Goal: Task Accomplishment & Management: Use online tool/utility

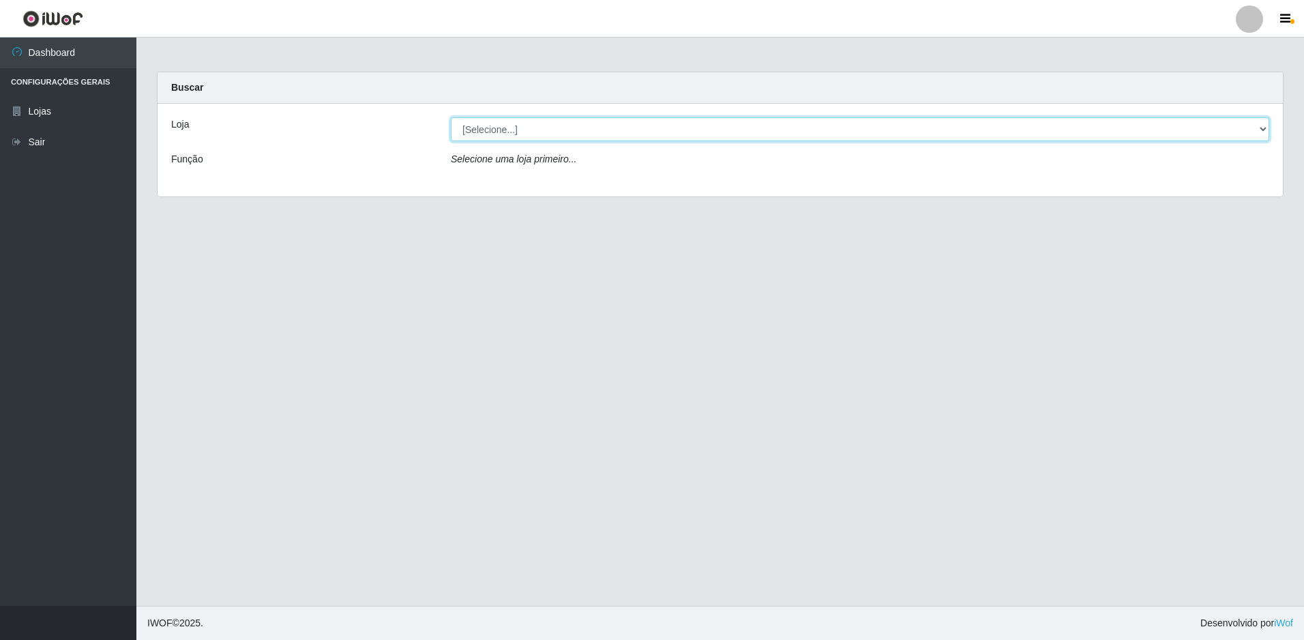
click at [584, 132] on select "[Selecione...] Extrabom - Loja 51 Gaivotas" at bounding box center [860, 129] width 818 height 24
select select "469"
click at [451, 117] on select "[Selecione...] Extrabom - Loja 51 Gaivotas" at bounding box center [860, 129] width 818 height 24
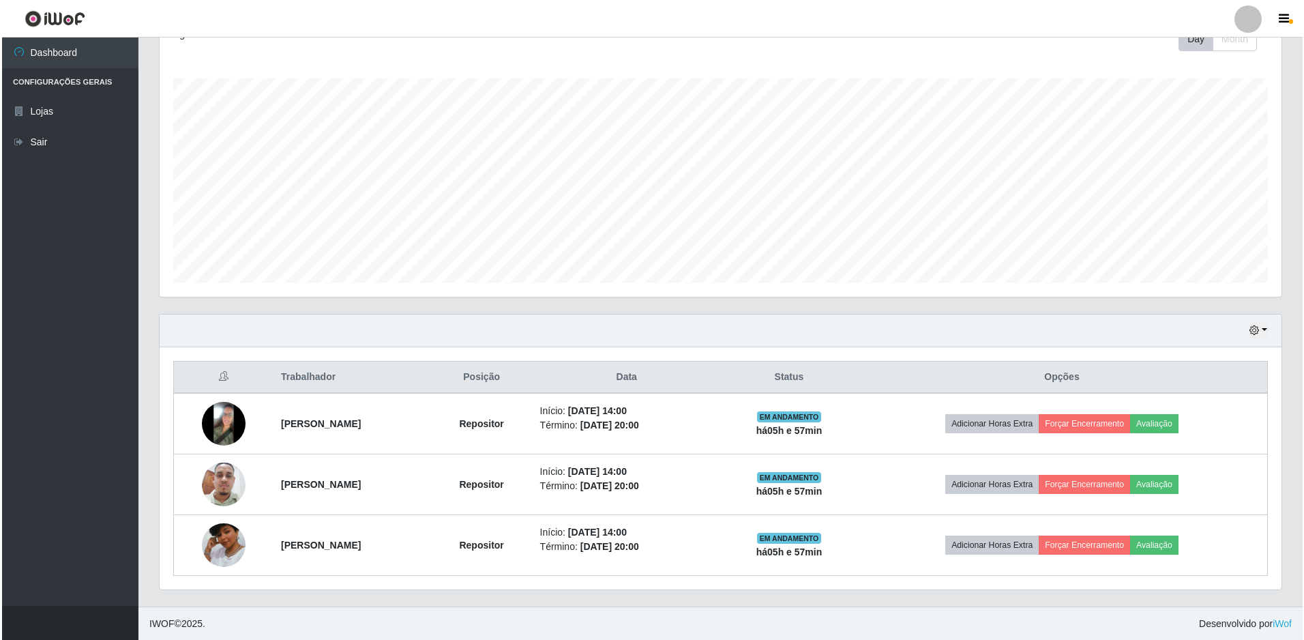
scroll to position [205, 0]
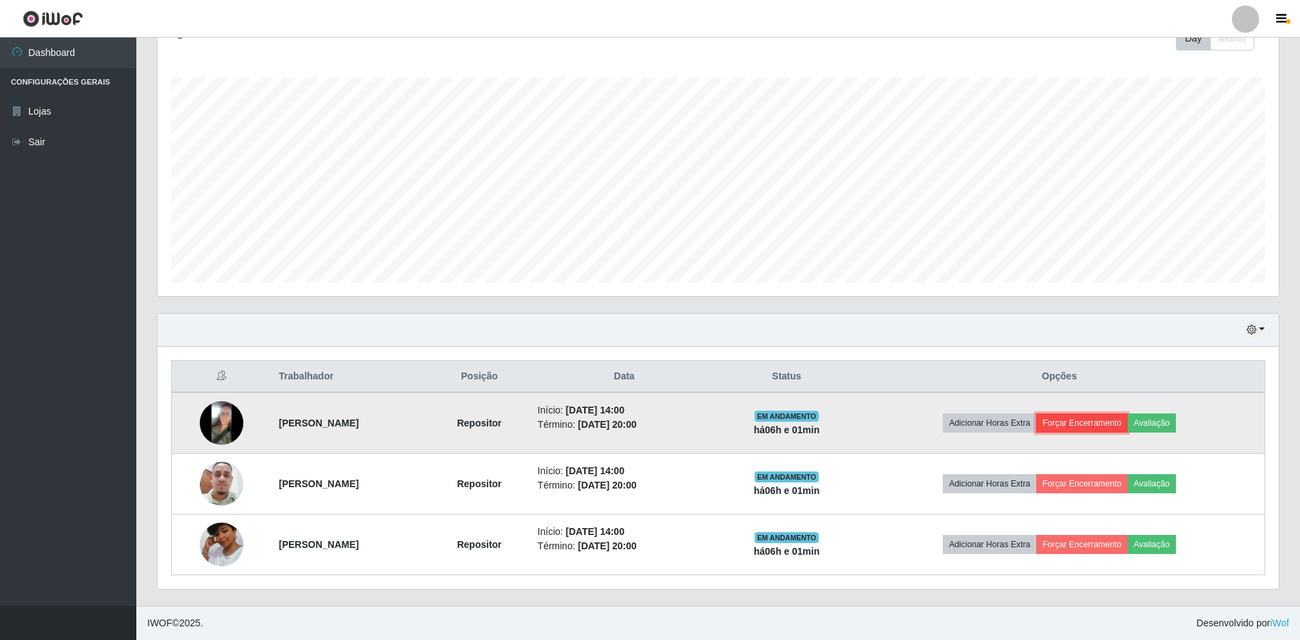
click at [1107, 423] on button "Forçar Encerramento" at bounding box center [1081, 422] width 91 height 19
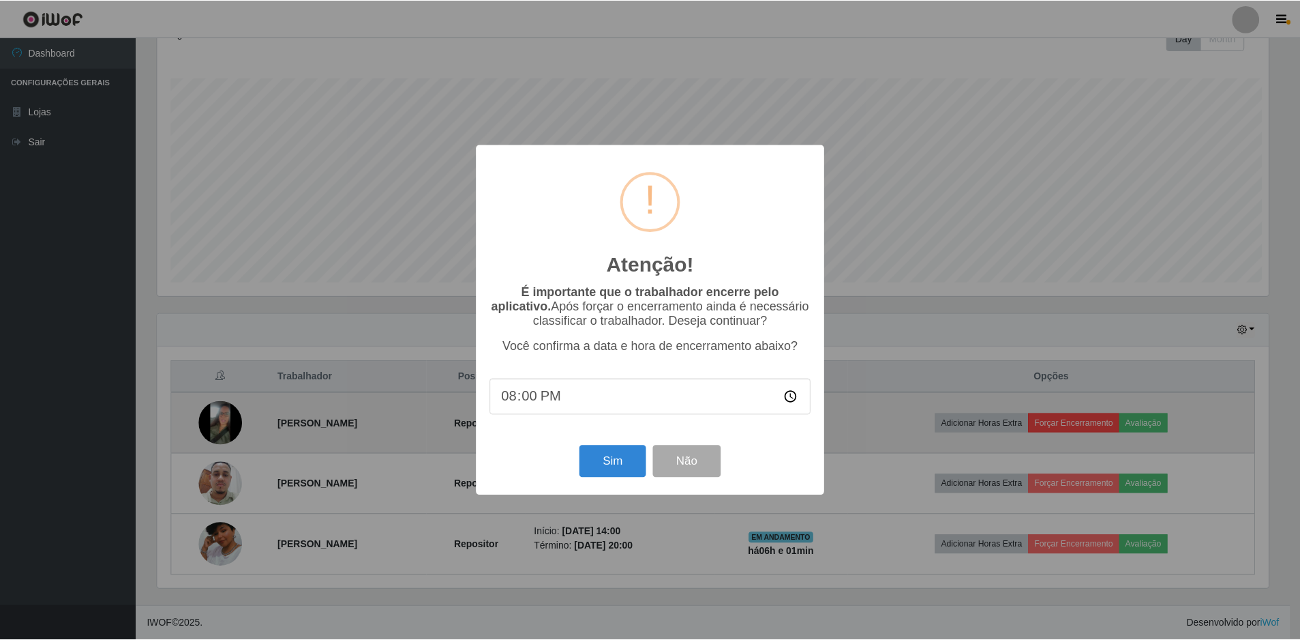
scroll to position [283, 1115]
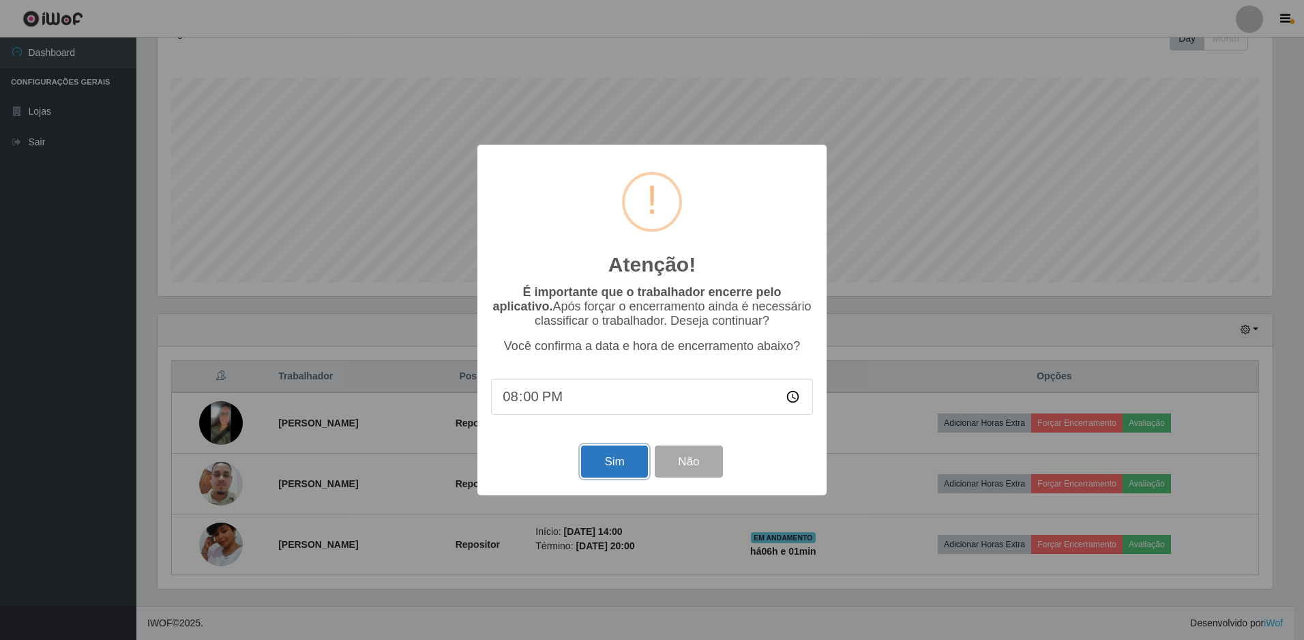
click at [616, 455] on button "Sim" at bounding box center [614, 461] width 66 height 32
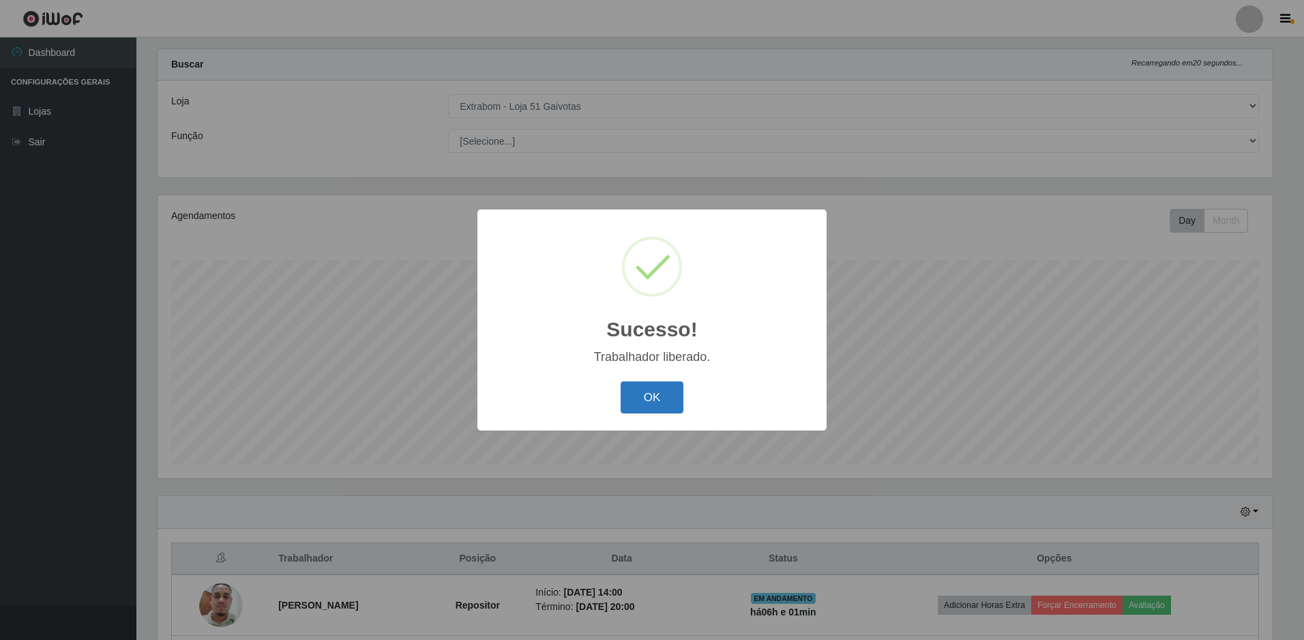
click at [644, 395] on button "OK" at bounding box center [652, 397] width 63 height 32
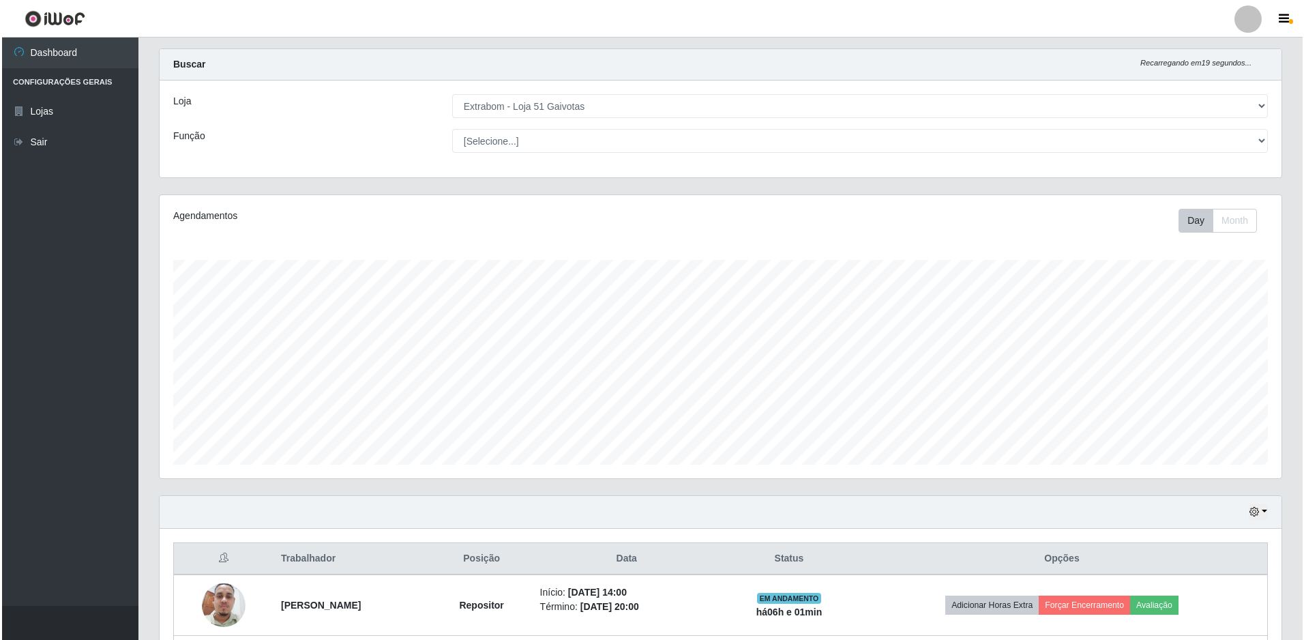
scroll to position [145, 0]
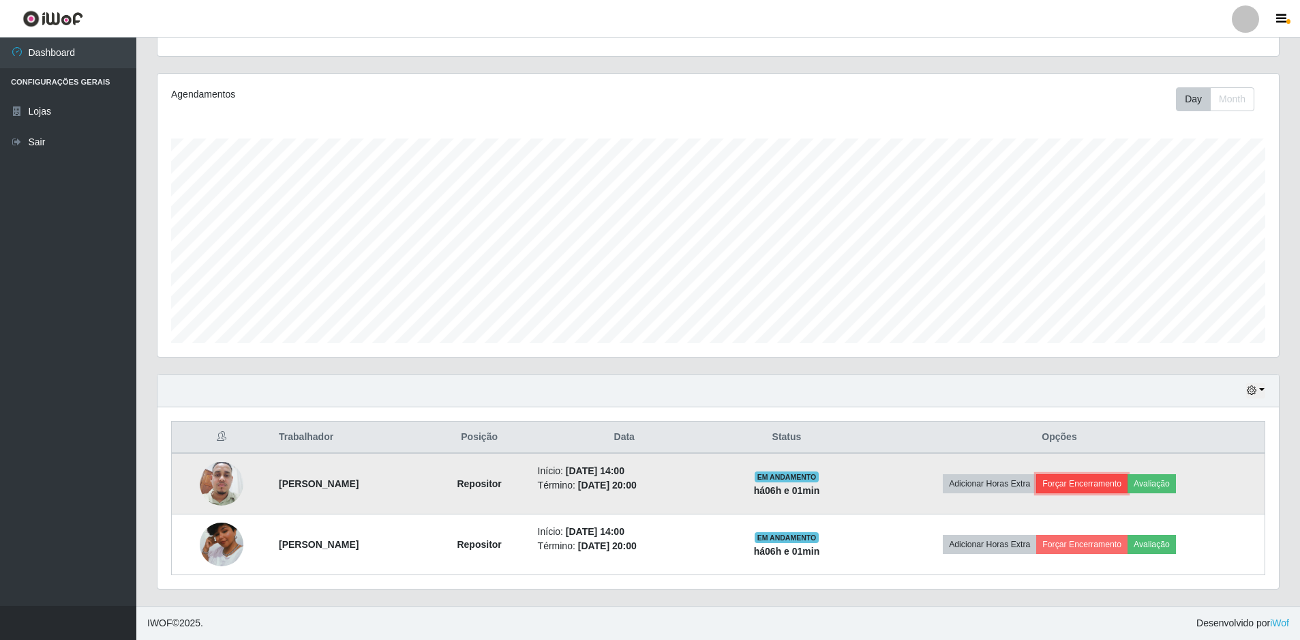
click at [1122, 479] on button "Forçar Encerramento" at bounding box center [1081, 483] width 91 height 19
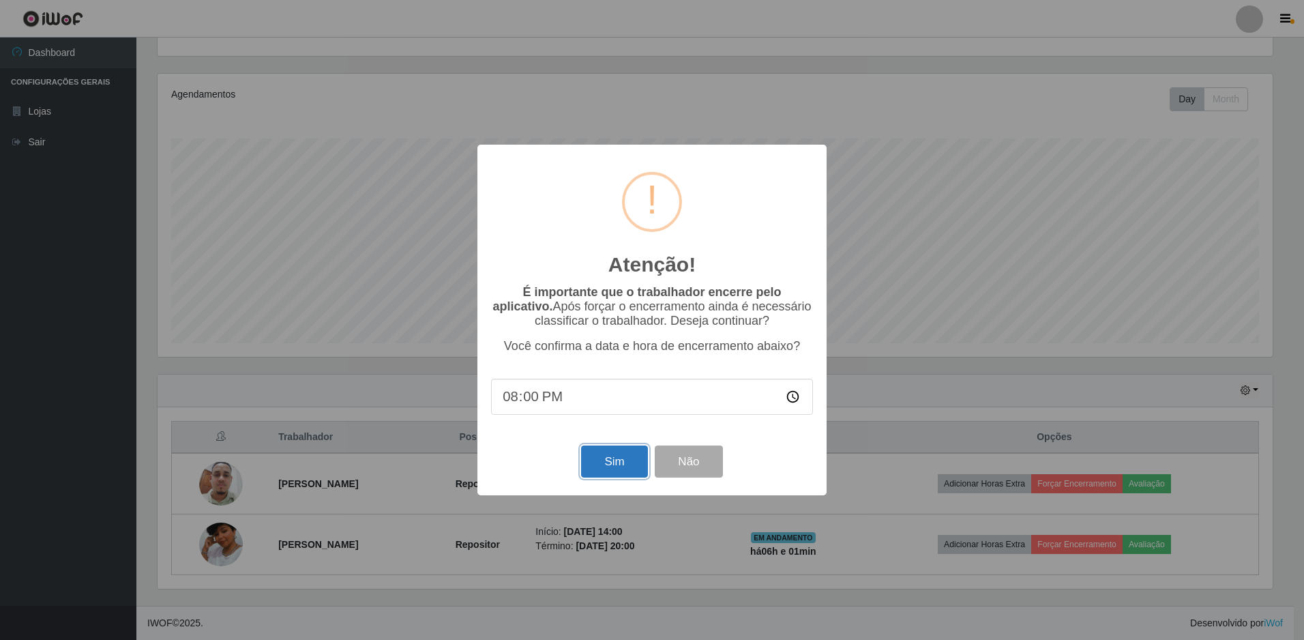
click at [602, 458] on button "Sim" at bounding box center [614, 461] width 66 height 32
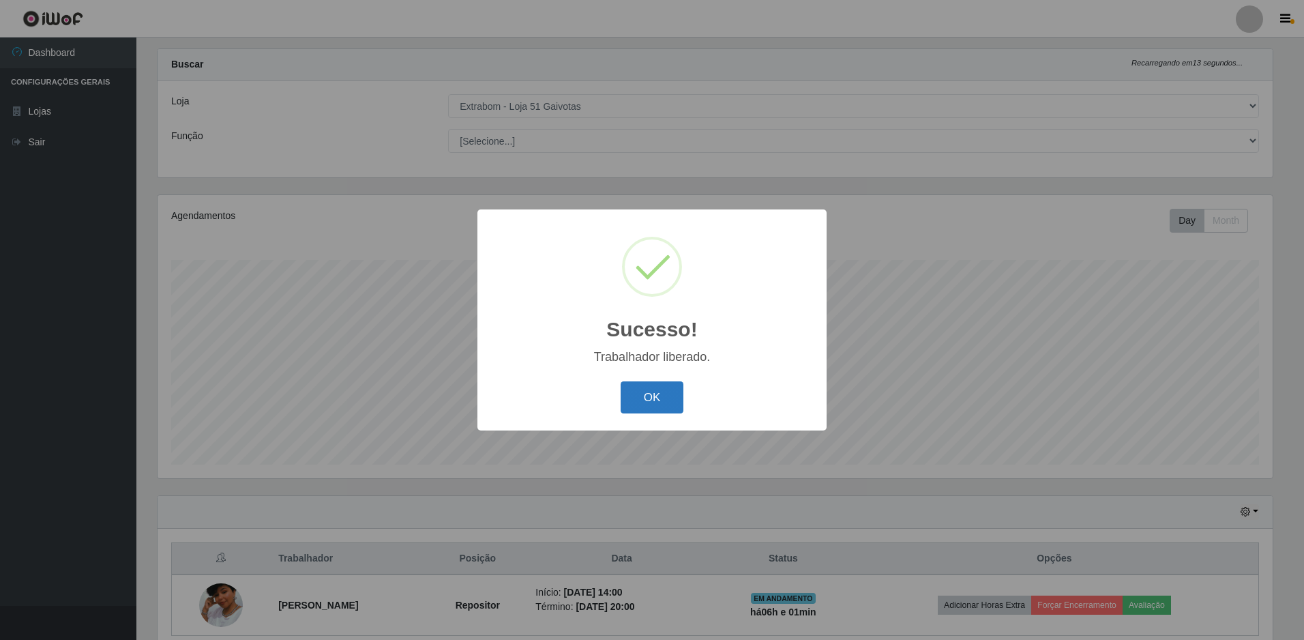
click at [638, 406] on button "OK" at bounding box center [652, 397] width 63 height 32
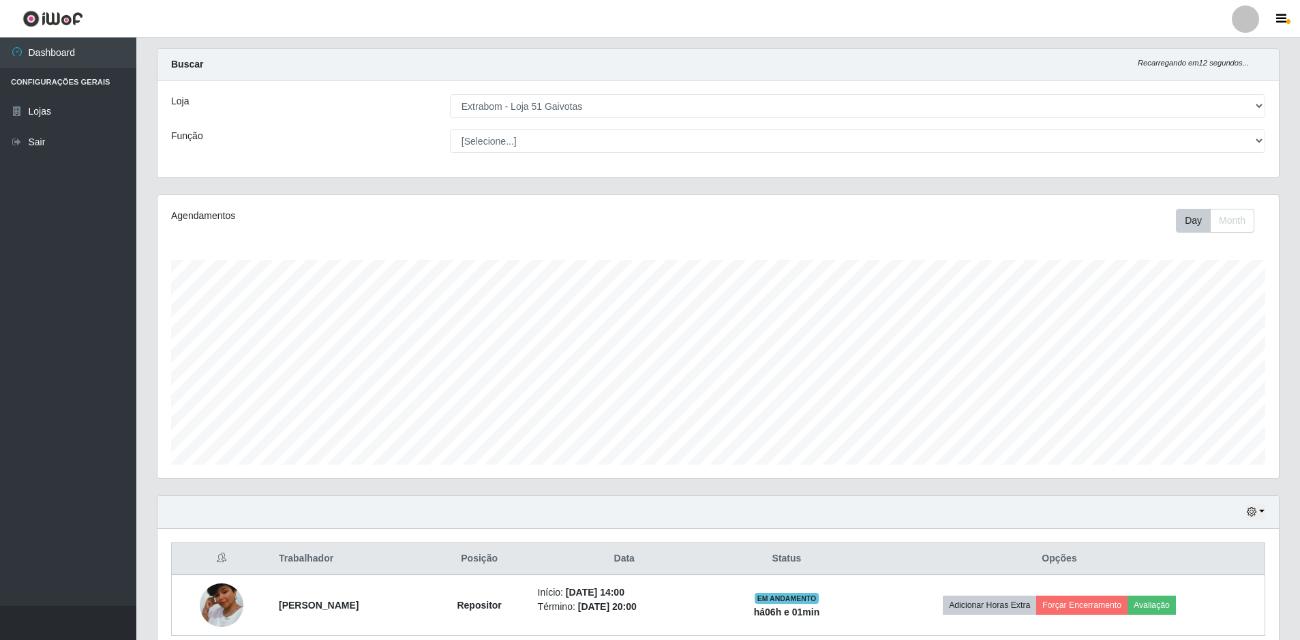
scroll to position [84, 0]
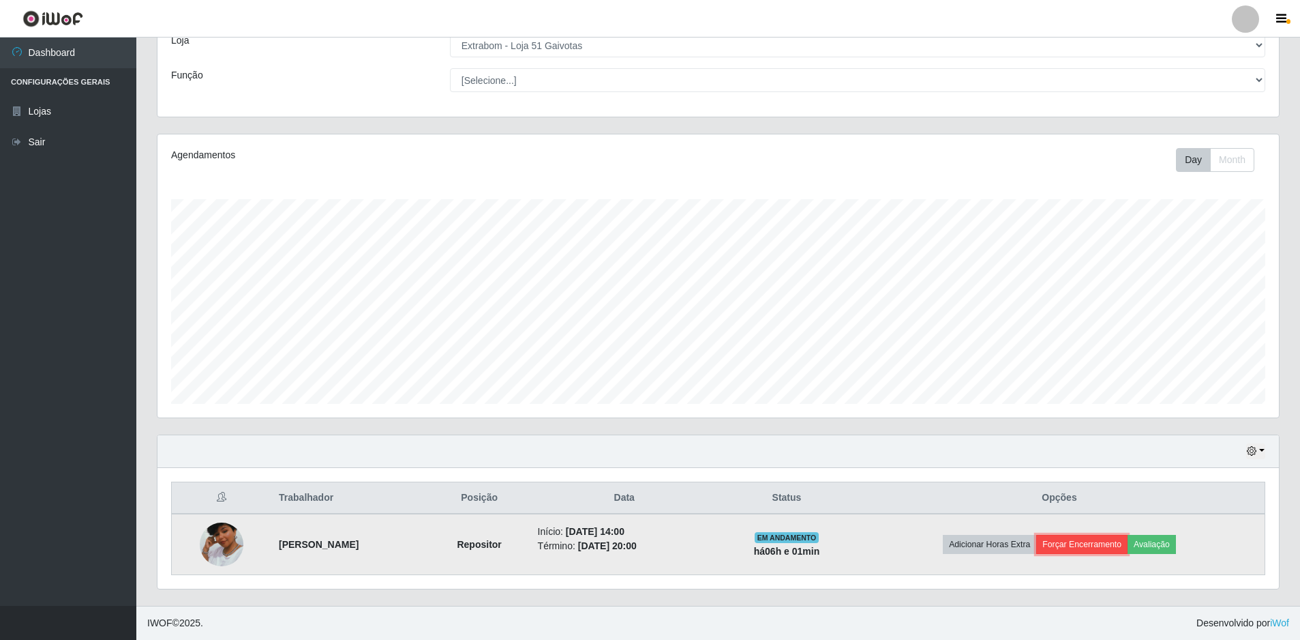
click at [1100, 548] on button "Forçar Encerramento" at bounding box center [1081, 544] width 91 height 19
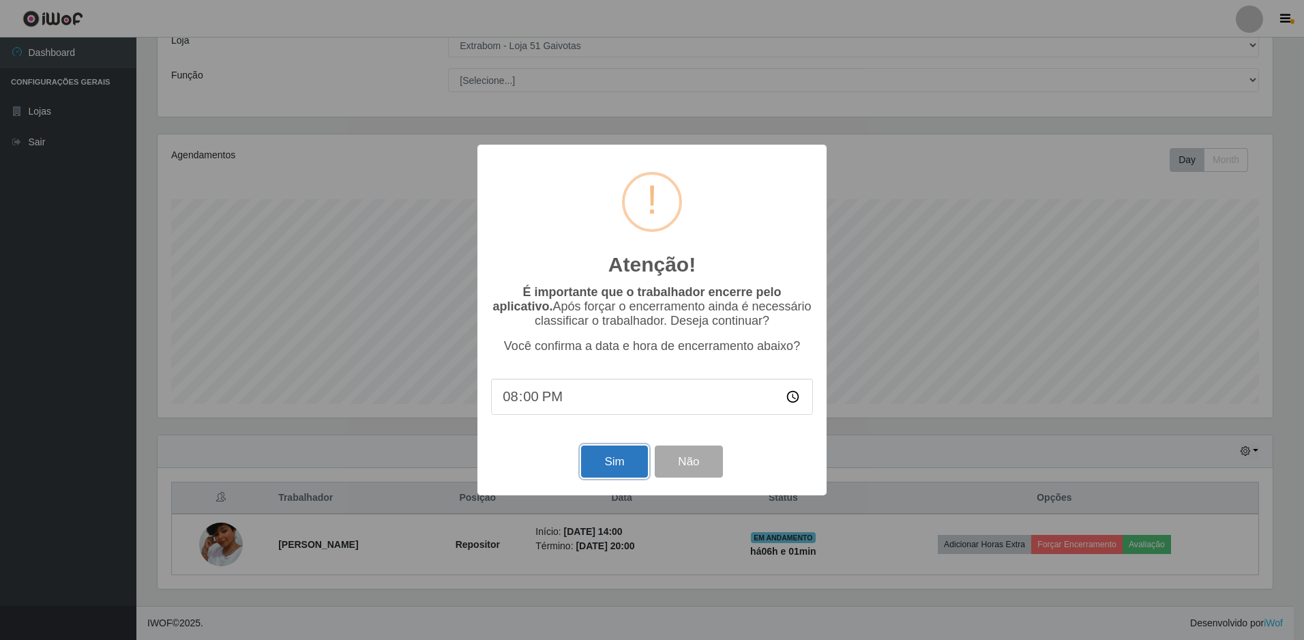
click at [610, 454] on button "Sim" at bounding box center [614, 461] width 66 height 32
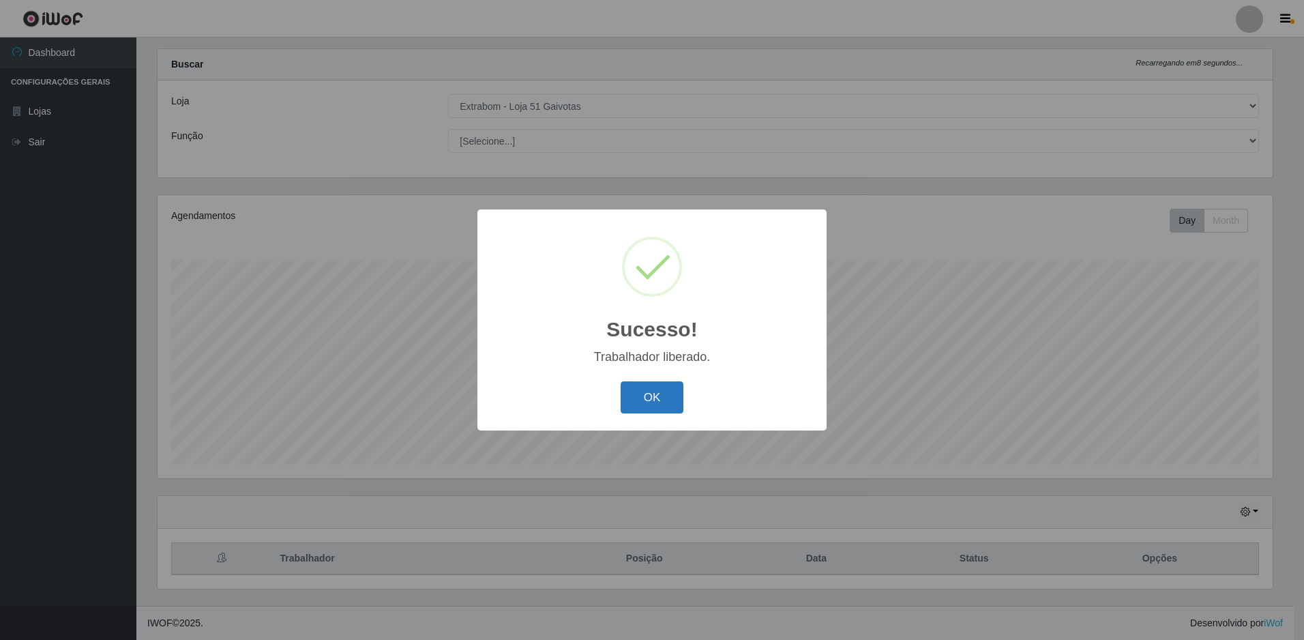
click at [638, 407] on button "OK" at bounding box center [652, 397] width 63 height 32
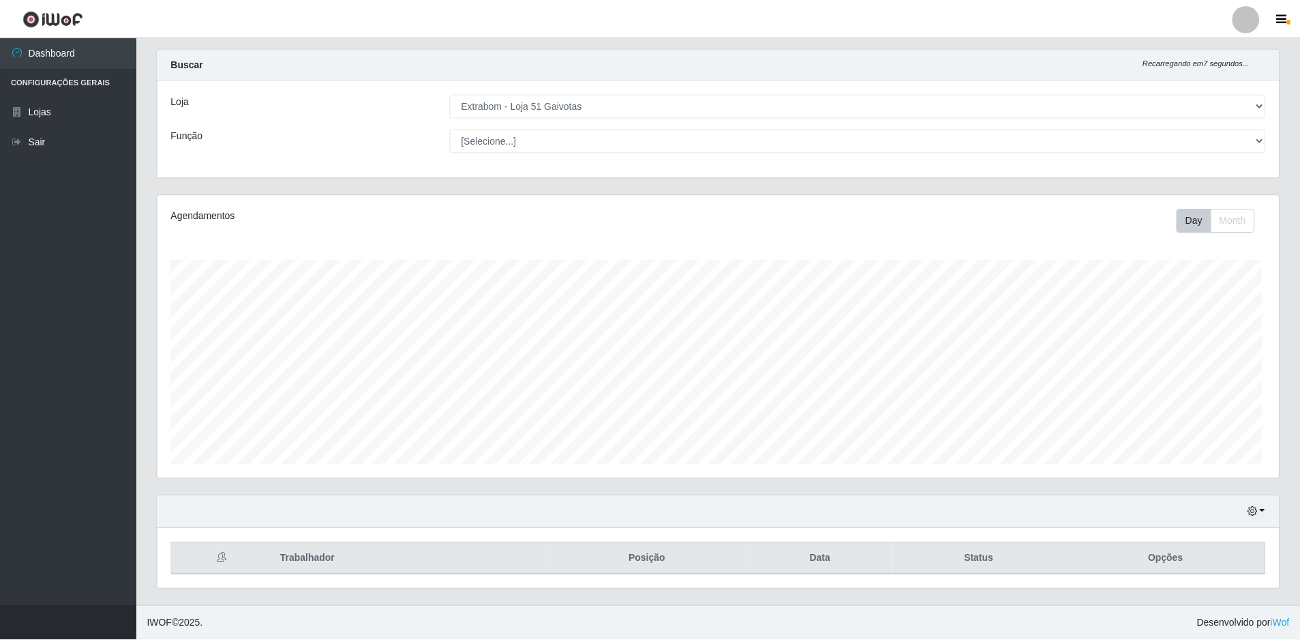
scroll to position [283, 1122]
